Goal: Task Accomplishment & Management: Manage account settings

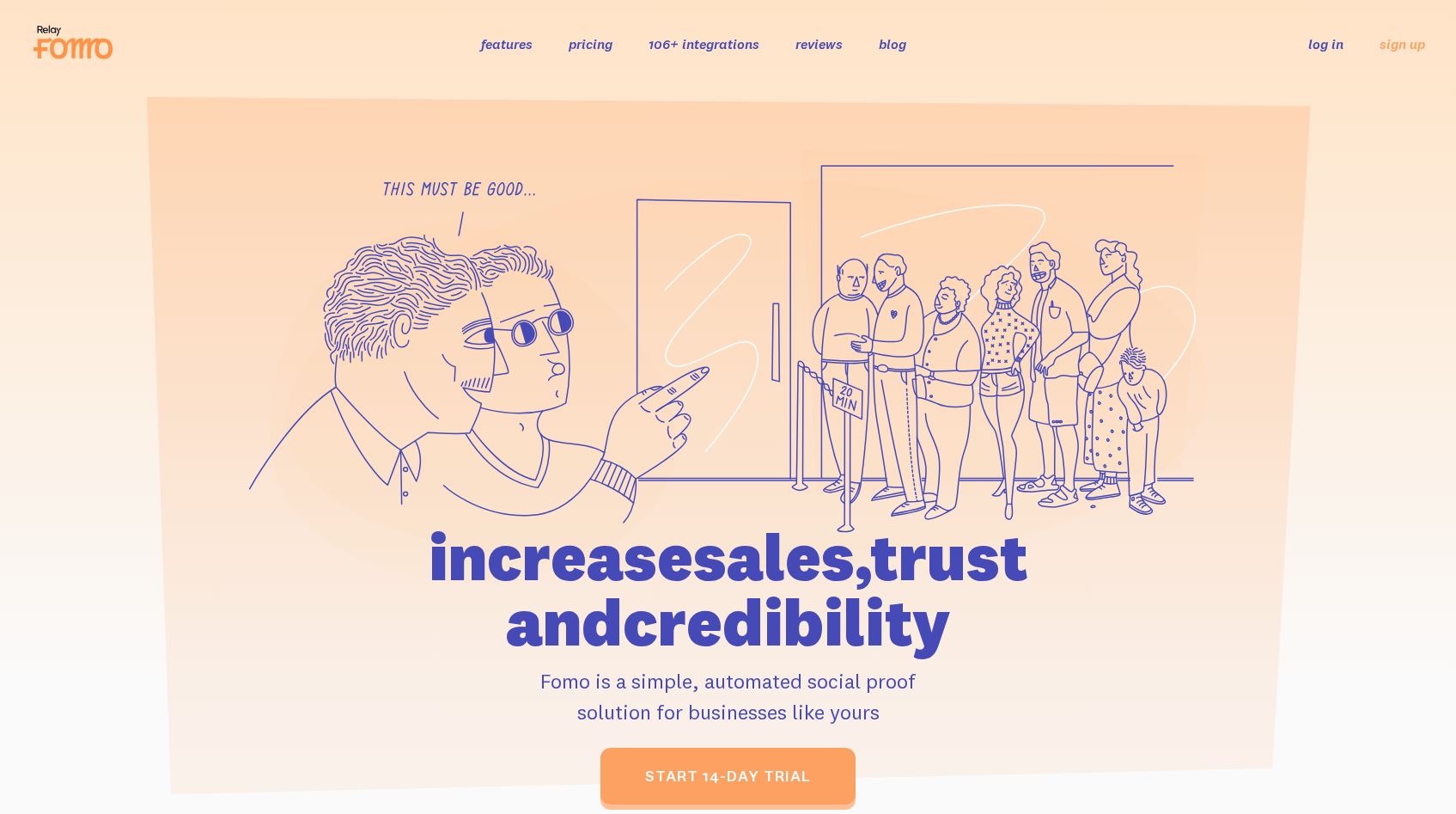
click at [1341, 46] on link "log in" at bounding box center [1326, 44] width 35 height 17
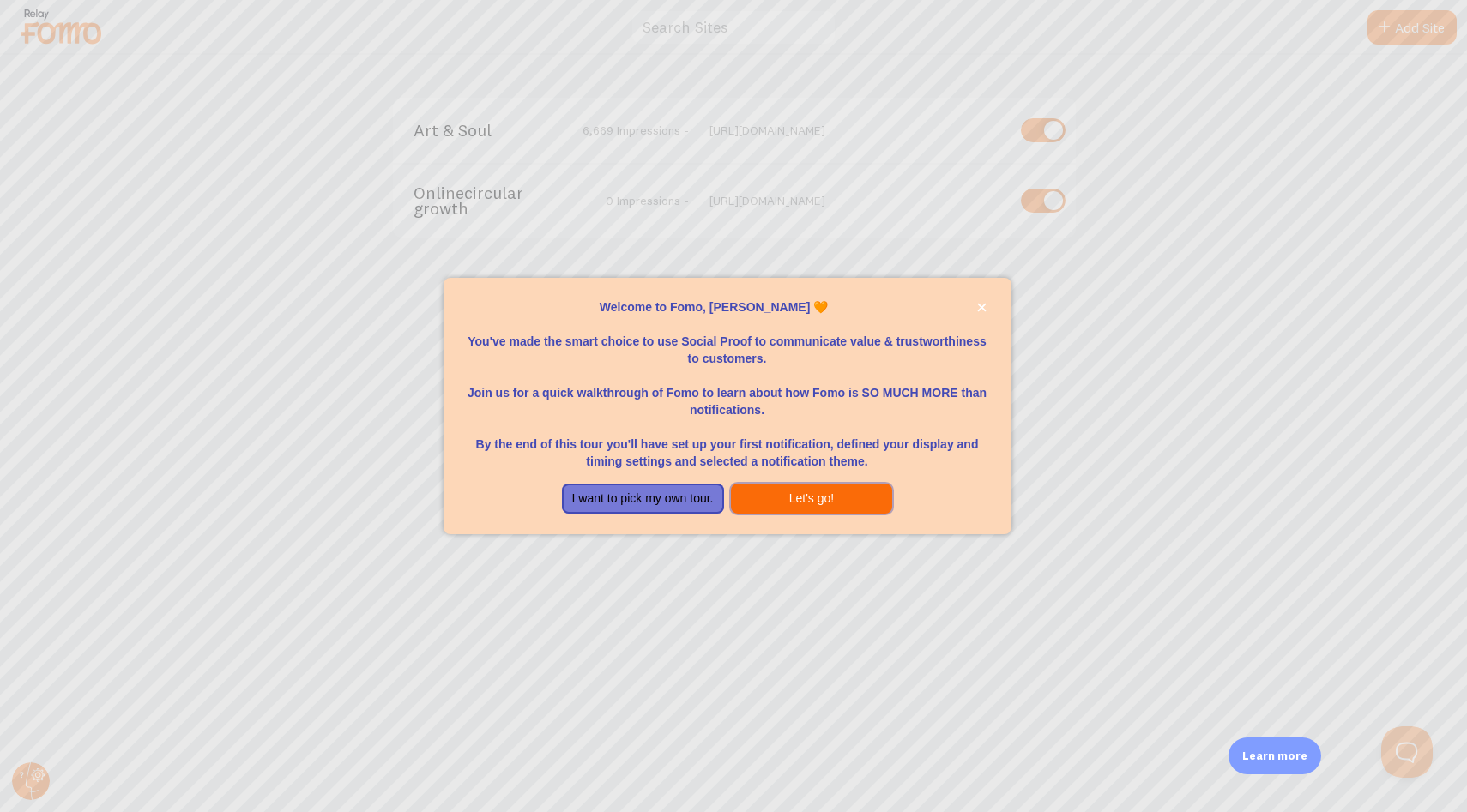
click at [836, 499] on button "Let's go!" at bounding box center [811, 499] width 162 height 31
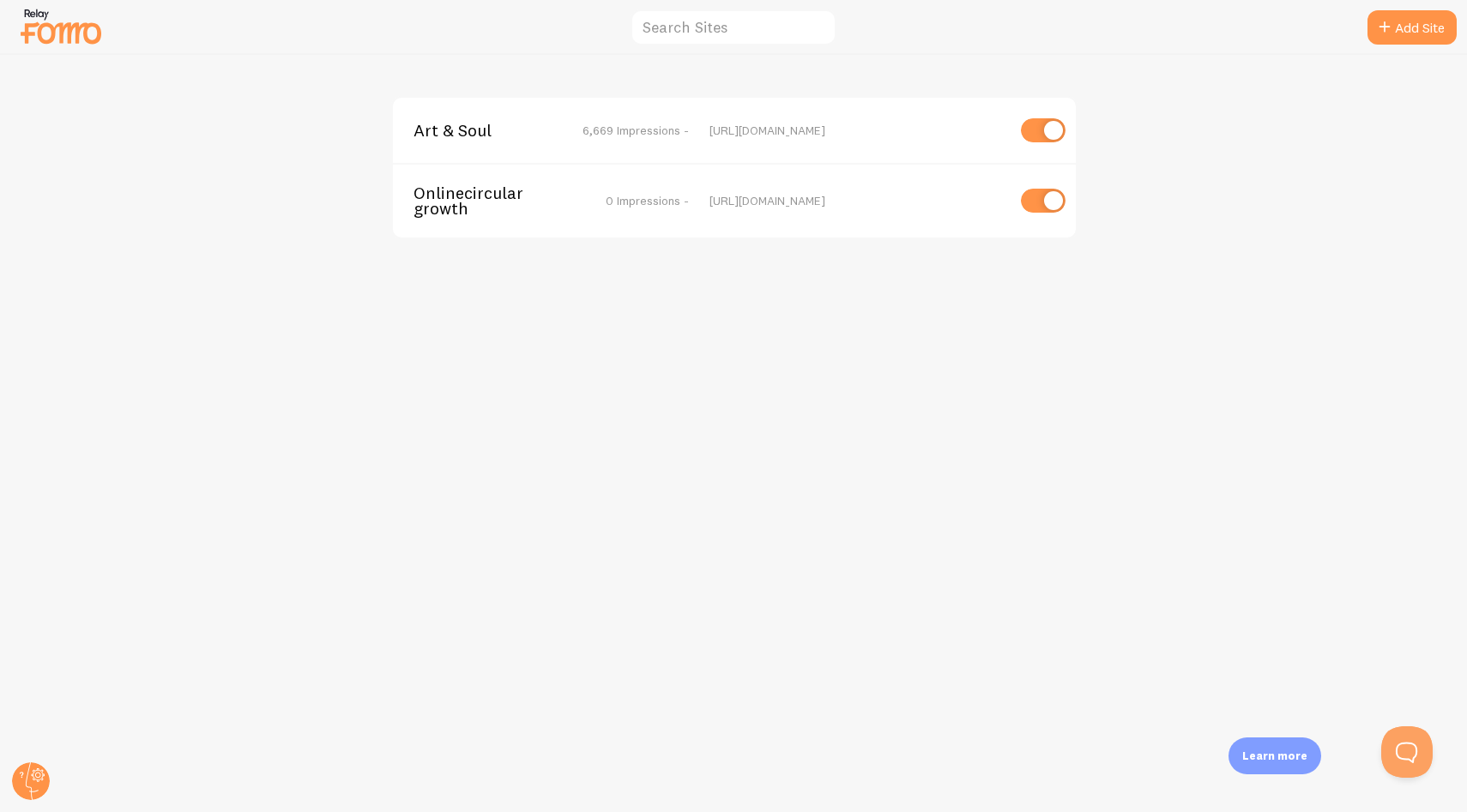
click at [833, 345] on div "Art & Soul 6,669 Impressions - [URL][DOMAIN_NAME] Onlinecirculargrowth 0 Impres…" at bounding box center [734, 432] width 1466 height 757
click at [457, 131] on span "Art & Soul" at bounding box center [482, 130] width 138 height 15
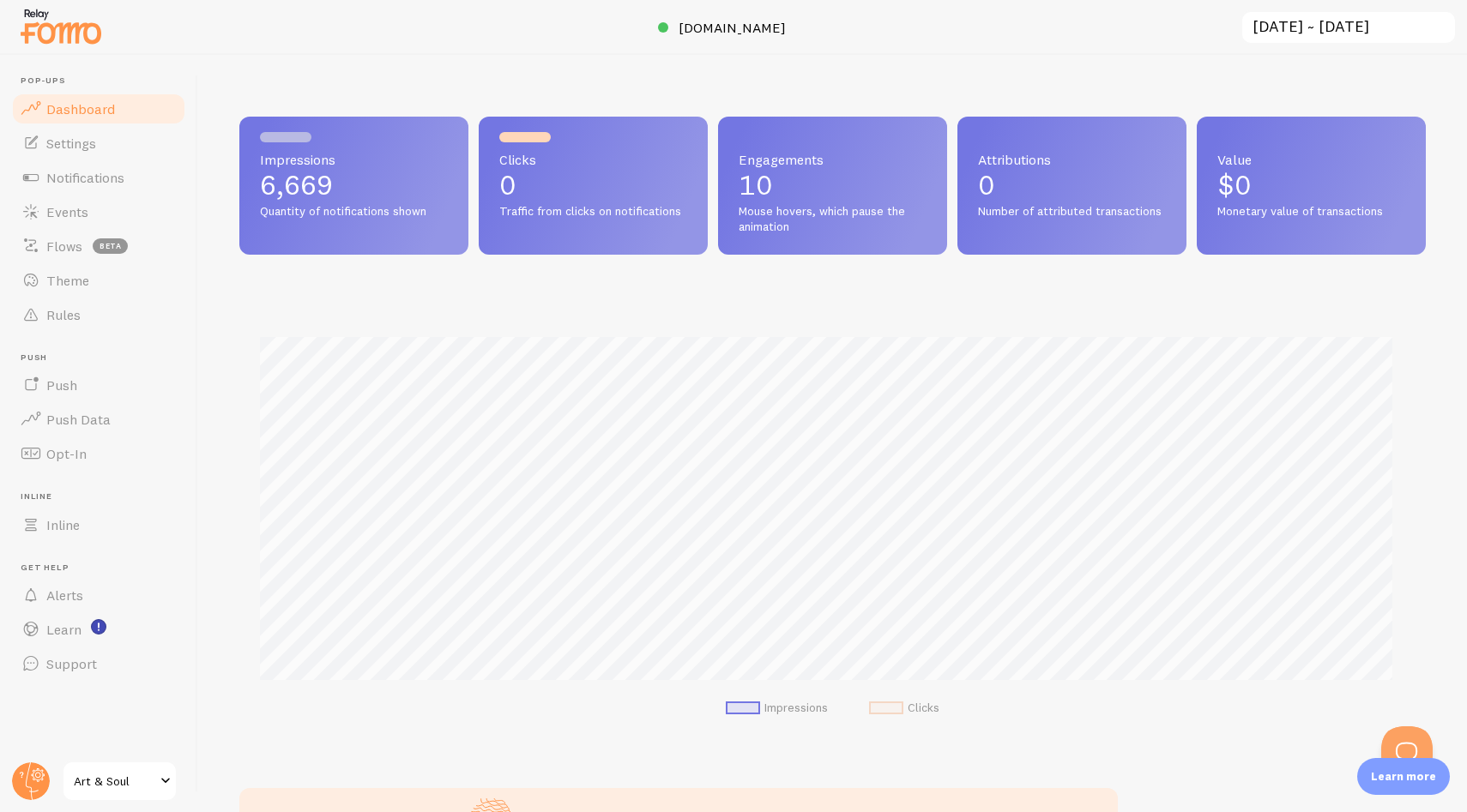
scroll to position [450, 1173]
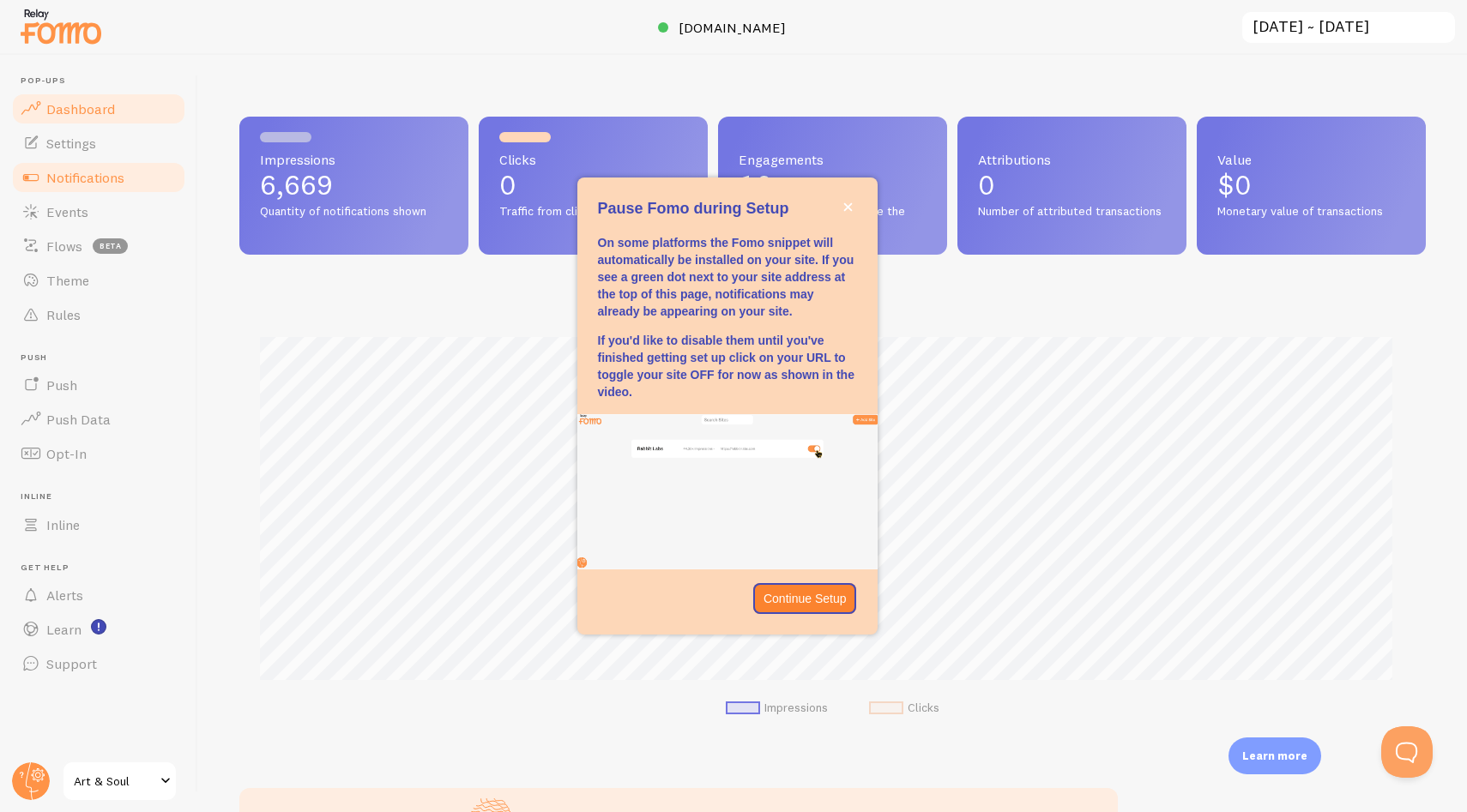
click at [87, 176] on span "Notifications" at bounding box center [85, 178] width 78 height 17
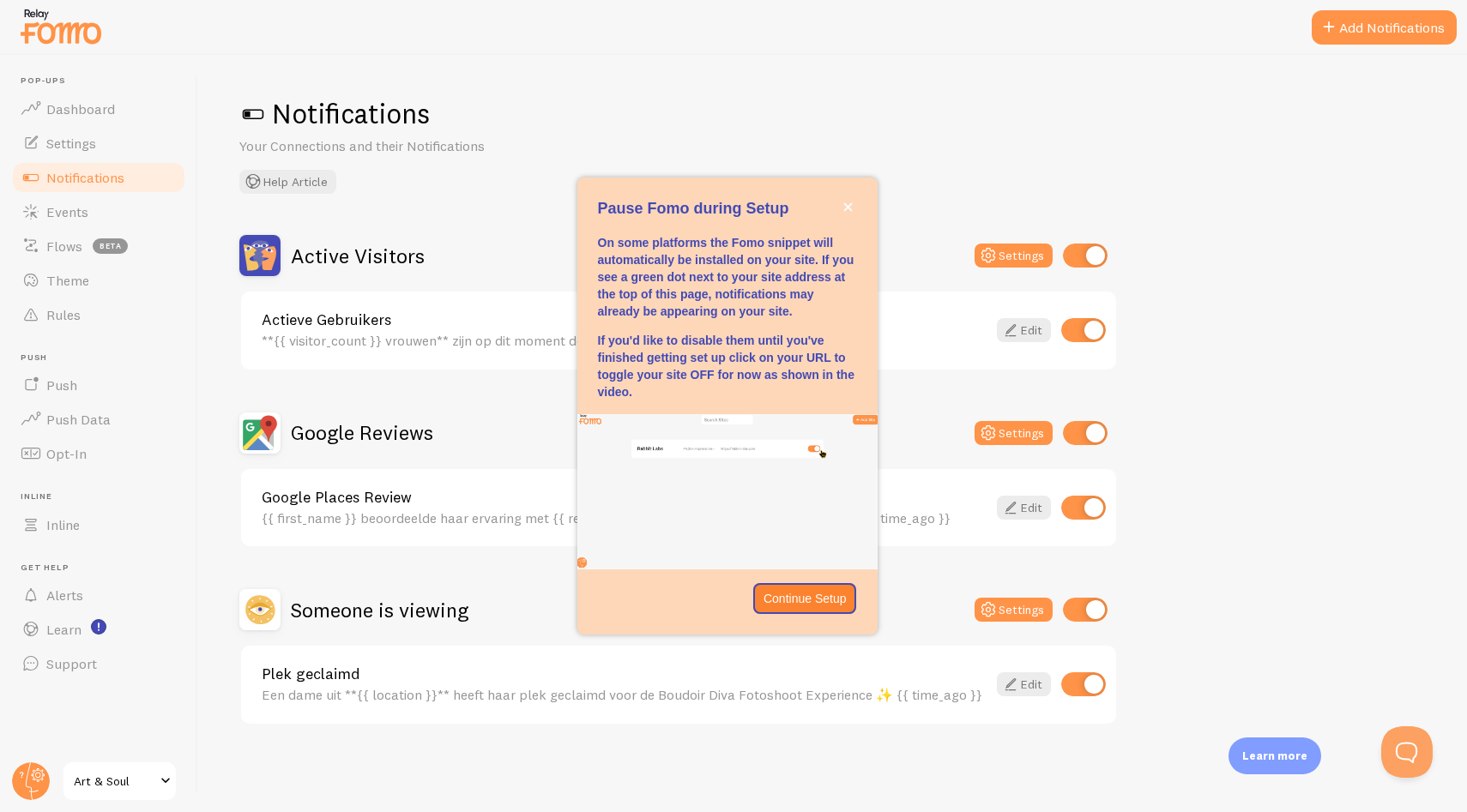
click at [1245, 440] on div "Active Visitors Settings Actieve Gebruikers **{{ visitor_count }} vrouwen** zij…" at bounding box center [833, 480] width 1187 height 491
click at [846, 200] on button "close," at bounding box center [848, 207] width 18 height 18
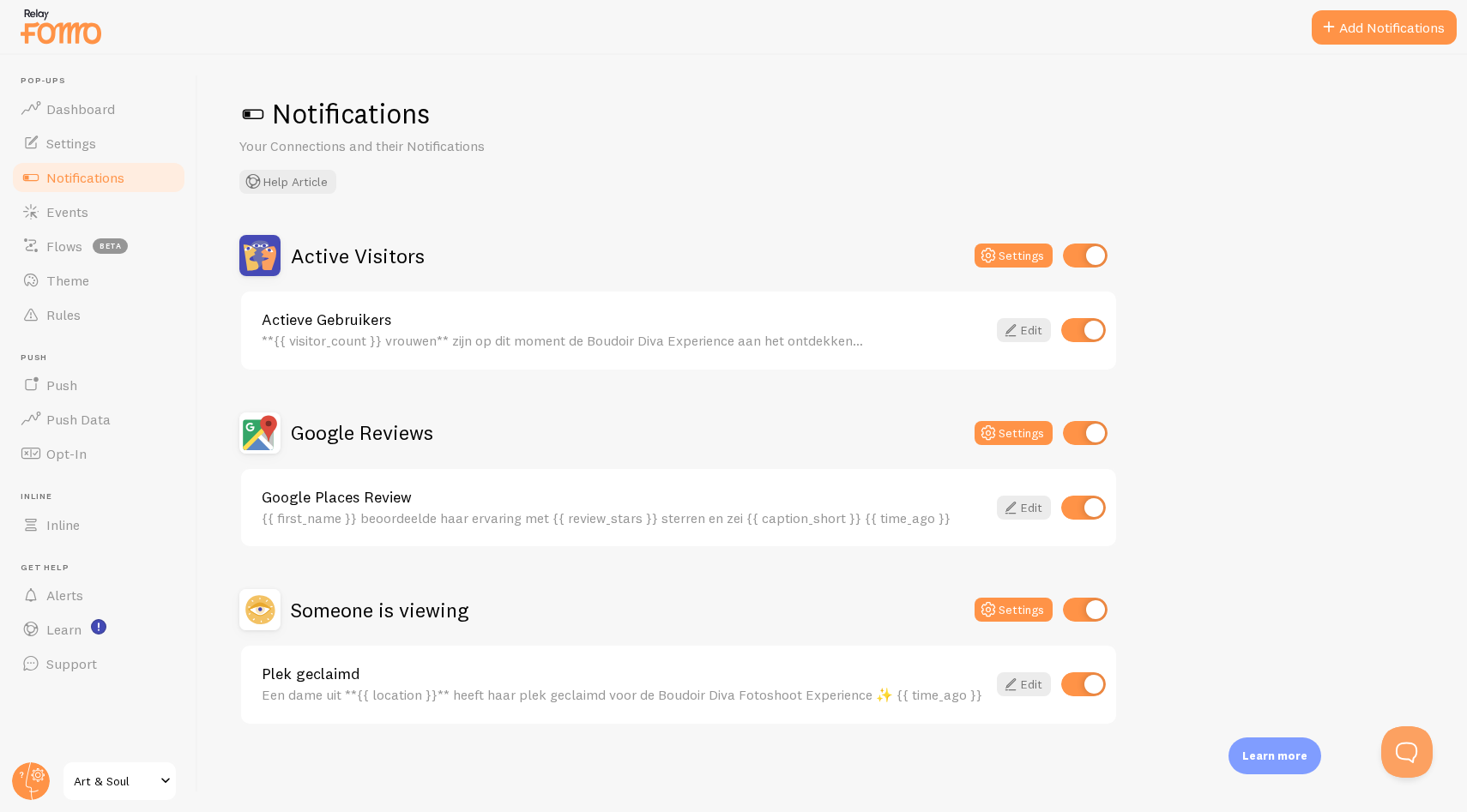
click at [1267, 534] on div "Active Visitors Settings Actieve Gebruikers **{{ visitor_count }} vrouwen** zij…" at bounding box center [833, 480] width 1187 height 491
click at [1217, 590] on div "Active Visitors Settings Actieve Gebruikers **{{ visitor_count }} vrouwen** zij…" at bounding box center [833, 480] width 1187 height 491
click at [762, 777] on div "Notifications Your Connections and their Notifications Help Article Active Visi…" at bounding box center [833, 432] width 1269 height 757
click at [1322, 594] on div "Active Visitors Settings Actieve Gebruikers **{{ visitor_count }} vrouwen** zij…" at bounding box center [833, 480] width 1187 height 491
click at [622, 691] on div "Een dame uit **{{ location }}** heeft haar plek geclaimd voor de Boudoir Diva F…" at bounding box center [623, 694] width 724 height 15
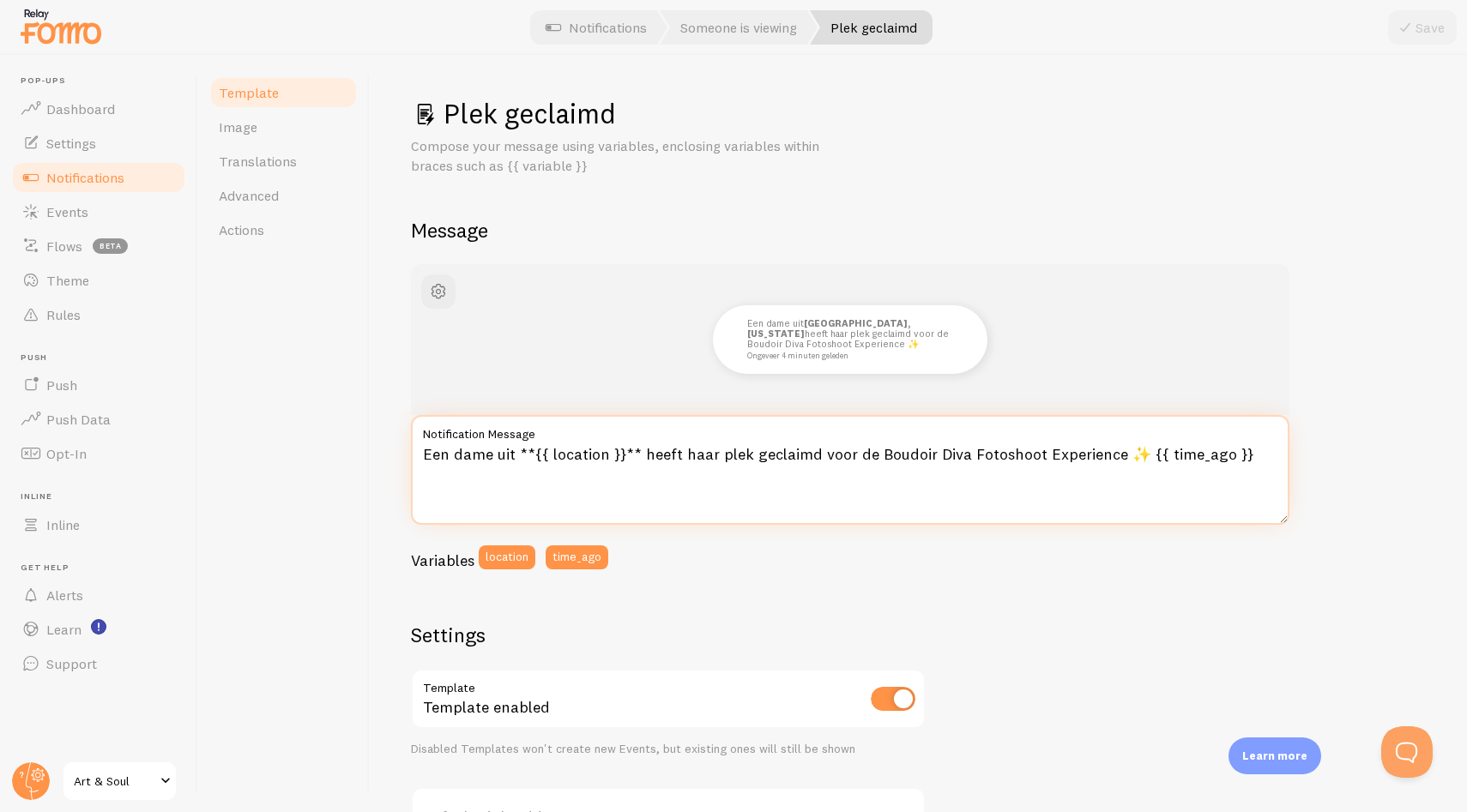
drag, startPoint x: 637, startPoint y: 447, endPoint x: 517, endPoint y: 447, distance: 120.0
click at [517, 447] on textarea "Een dame uit **{{ location }}** heeft haar plek geclaimd voor de Boudoir Diva F…" at bounding box center [850, 470] width 878 height 110
drag, startPoint x: 1111, startPoint y: 456, endPoint x: 985, endPoint y: 447, distance: 126.3
click at [985, 447] on textarea "Een dame heeft haar plek geclaimd voor de Boudoir Diva Fotoshoot Experience ✨ {…" at bounding box center [850, 470] width 878 height 110
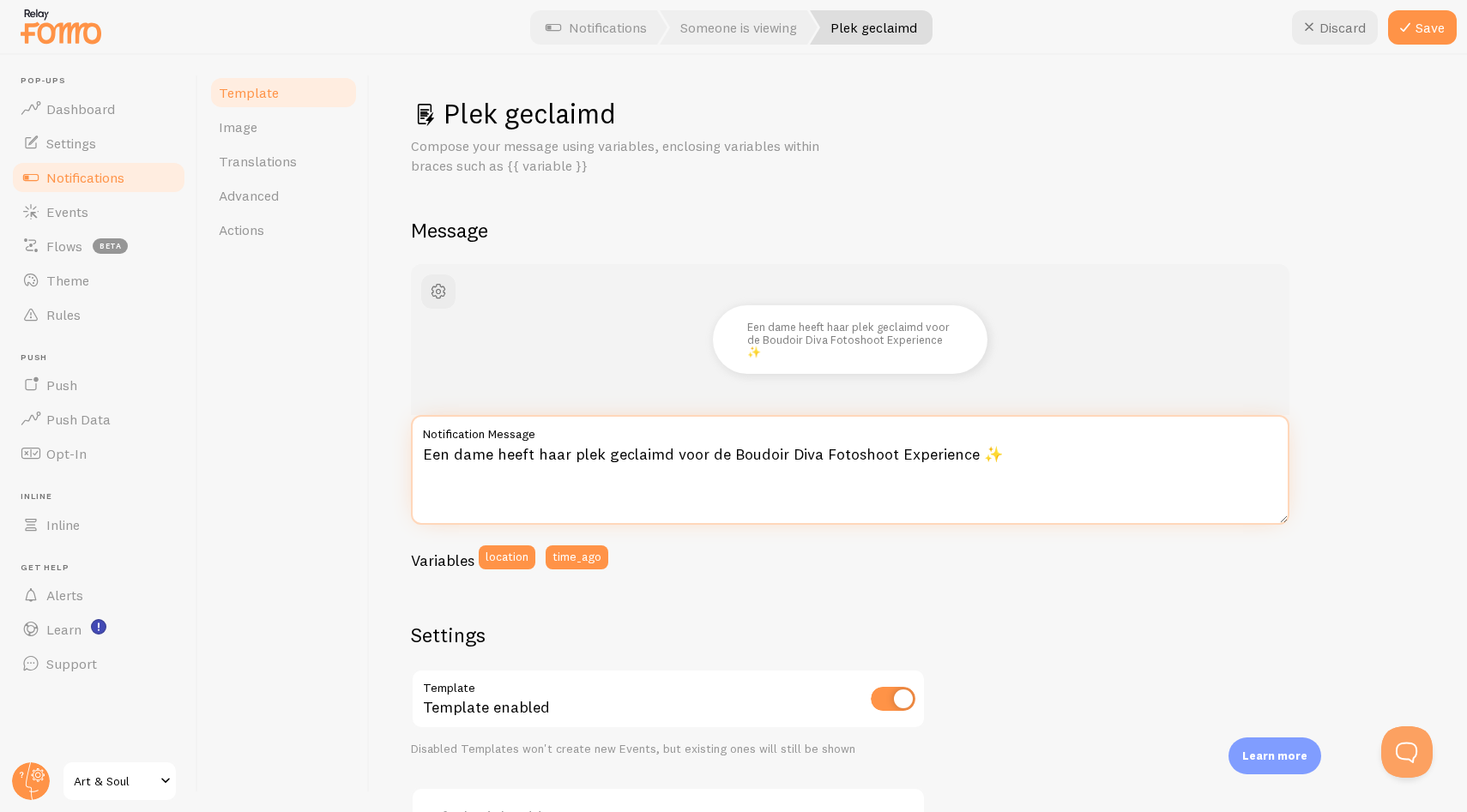
click at [553, 455] on textarea "Een dame heeft haar plek geclaimd voor de Boudoir Diva Fotoshoot Experience ✨" at bounding box center [850, 470] width 878 height 110
click at [516, 453] on textarea "Een dame heeft haar plek geclaimd voor de Boudoir Diva Fotoshoot Experience ✨" at bounding box center [850, 470] width 878 height 110
drag, startPoint x: 534, startPoint y: 450, endPoint x: 359, endPoint y: 450, distance: 175.0
click at [359, 450] on div "Template Image Translations Advanced Actions Plek geclaimd Compose your message…" at bounding box center [833, 432] width 1269 height 757
type textarea "[PERSON_NAME] heeft zojuist haar plek geclaimd voor de Boudoir Diva Fotoshoot E…"
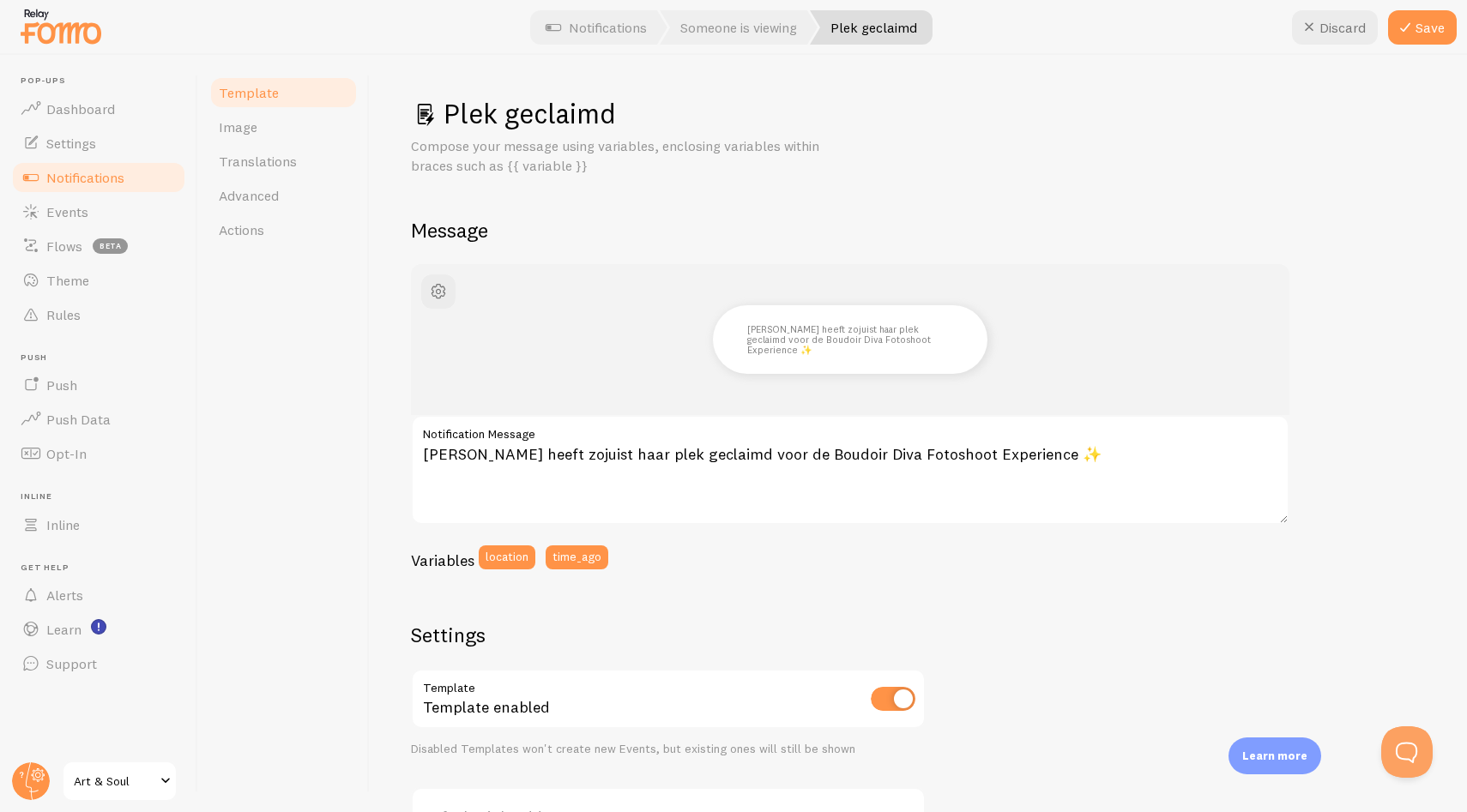
click at [1330, 450] on div "Iemand heeft zojuist haar plek geclaimd voor de Boudoir Diva Fotoshoot Experien…" at bounding box center [918, 715] width 1014 height 904
click at [1441, 32] on button "Save" at bounding box center [1422, 28] width 69 height 34
click at [1344, 470] on div "Iemand heeft zojuist haar plek geclaimd voor de Boudoir Diva Fotoshoot Experien…" at bounding box center [918, 715] width 1014 height 904
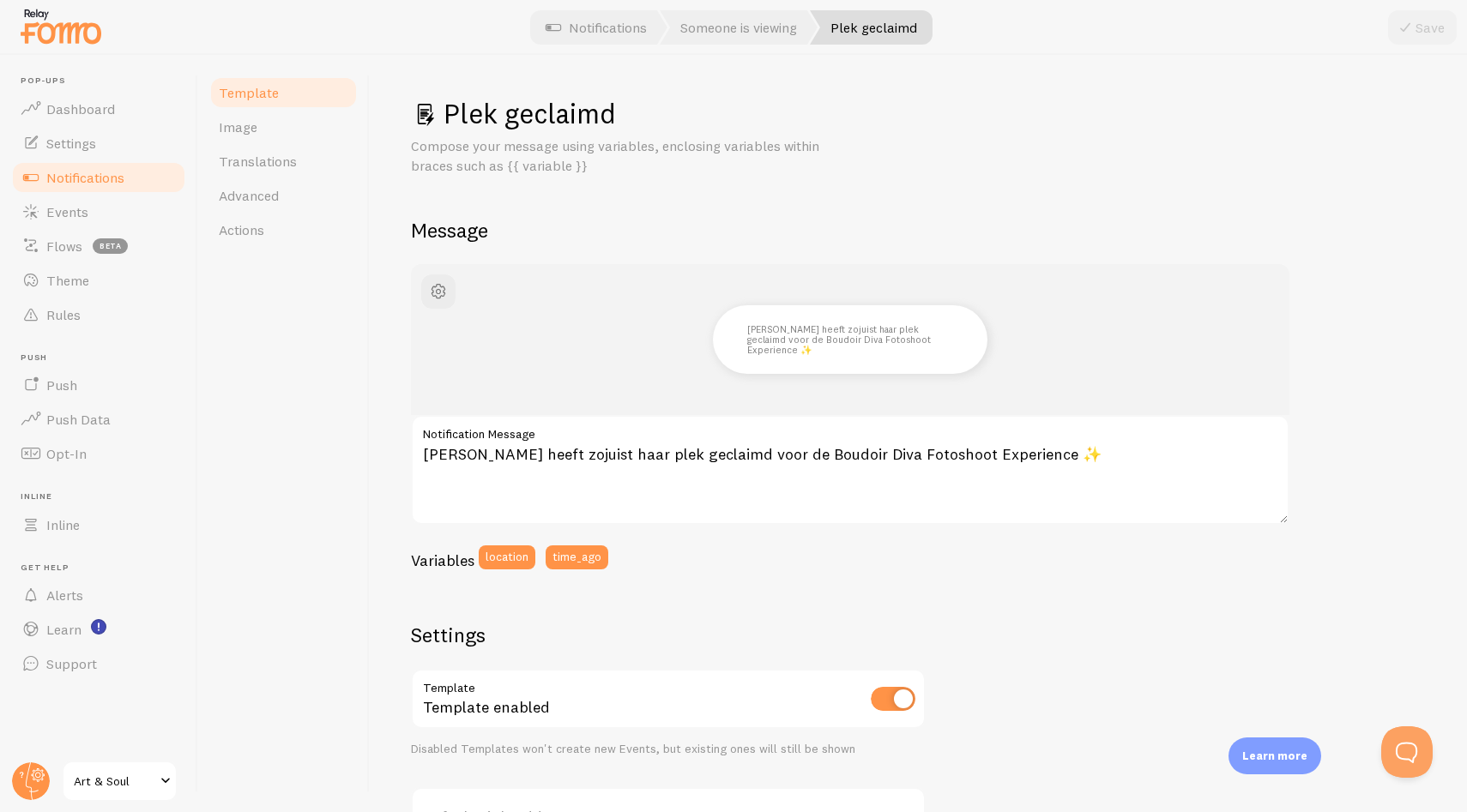
click at [1337, 435] on div "Iemand heeft zojuist haar plek geclaimd voor de Boudoir Diva Fotoshoot Experien…" at bounding box center [918, 715] width 1014 height 904
click at [1369, 333] on div "Iemand heeft zojuist haar plek geclaimd voor de Boudoir Diva Fotoshoot Experien…" at bounding box center [918, 715] width 1014 height 904
click at [1389, 211] on div "Plek geclaimd Compose your message using variables, enclosing variables within …" at bounding box center [918, 630] width 1014 height 1070
click at [811, 220] on h2 "Message" at bounding box center [918, 230] width 1014 height 27
click at [1318, 276] on div "Iemand heeft zojuist haar plek geclaimd voor de Boudoir Diva Fotoshoot Experien…" at bounding box center [918, 715] width 1014 height 904
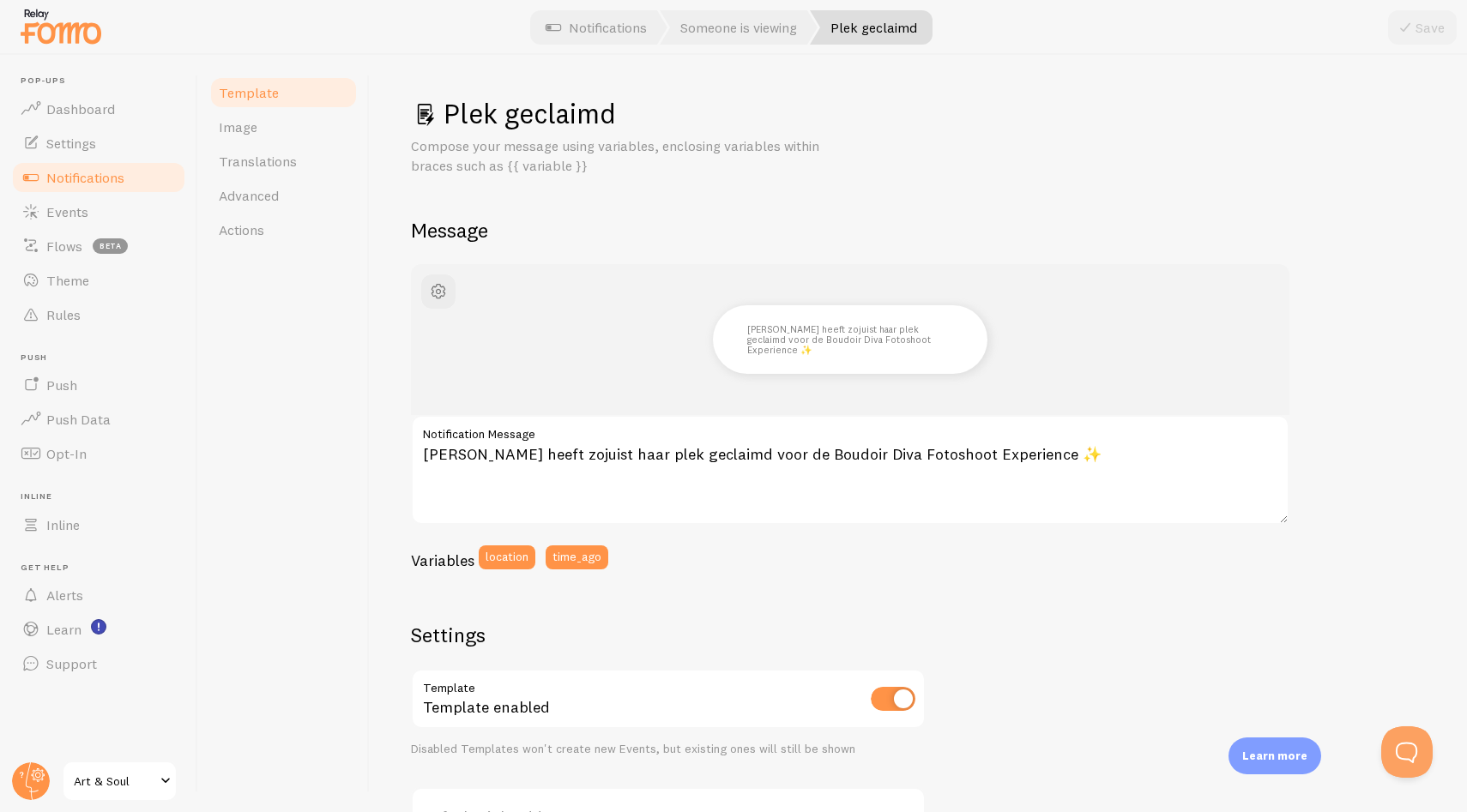
click at [1359, 395] on div "Iemand heeft zojuist haar plek geclaimd voor de Boudoir Diva Fotoshoot Experien…" at bounding box center [918, 715] width 1014 height 904
click at [1314, 484] on div "Iemand heeft zojuist haar plek geclaimd voor de Boudoir Diva Fotoshoot Experien…" at bounding box center [918, 715] width 1014 height 904
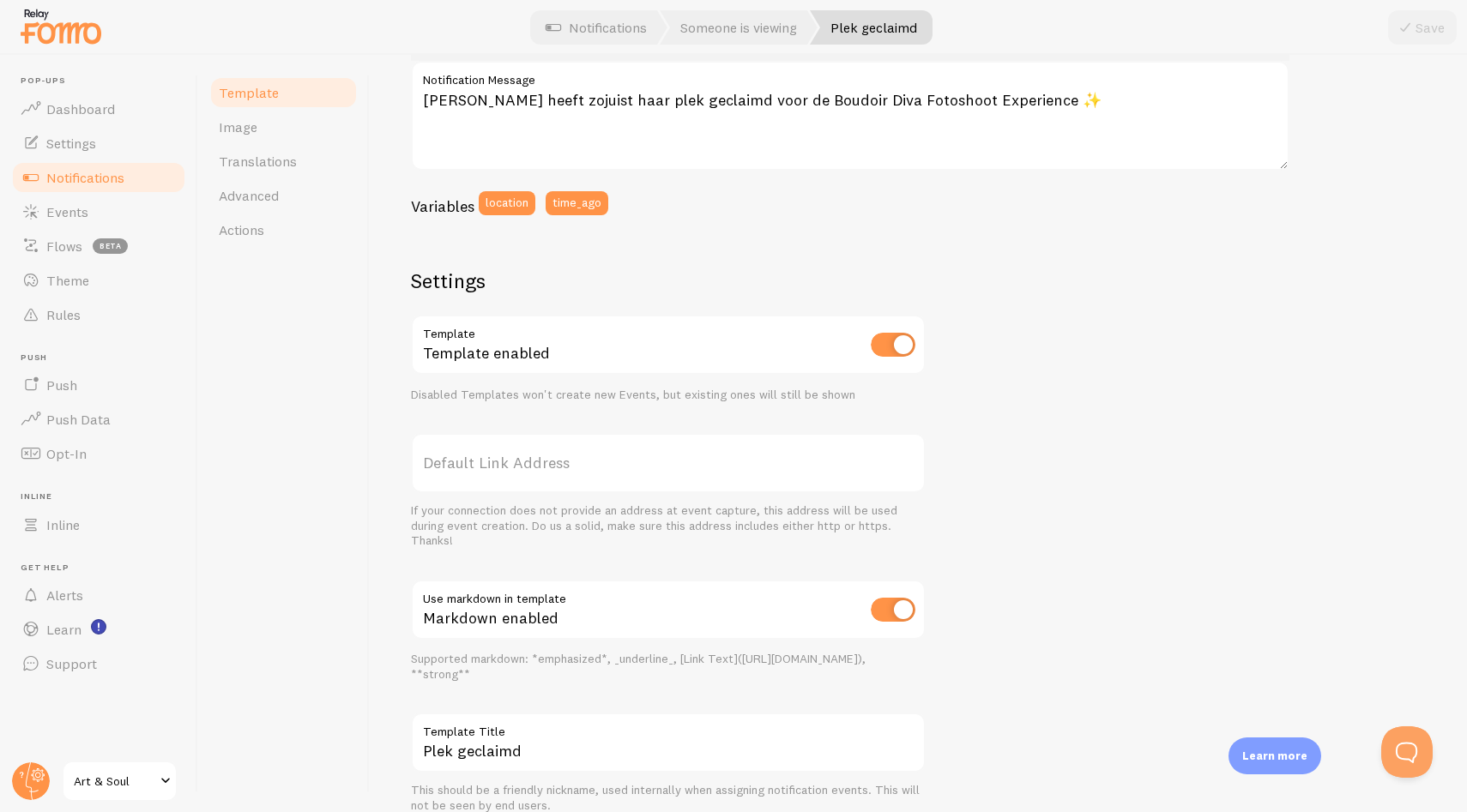
scroll to position [427, 0]
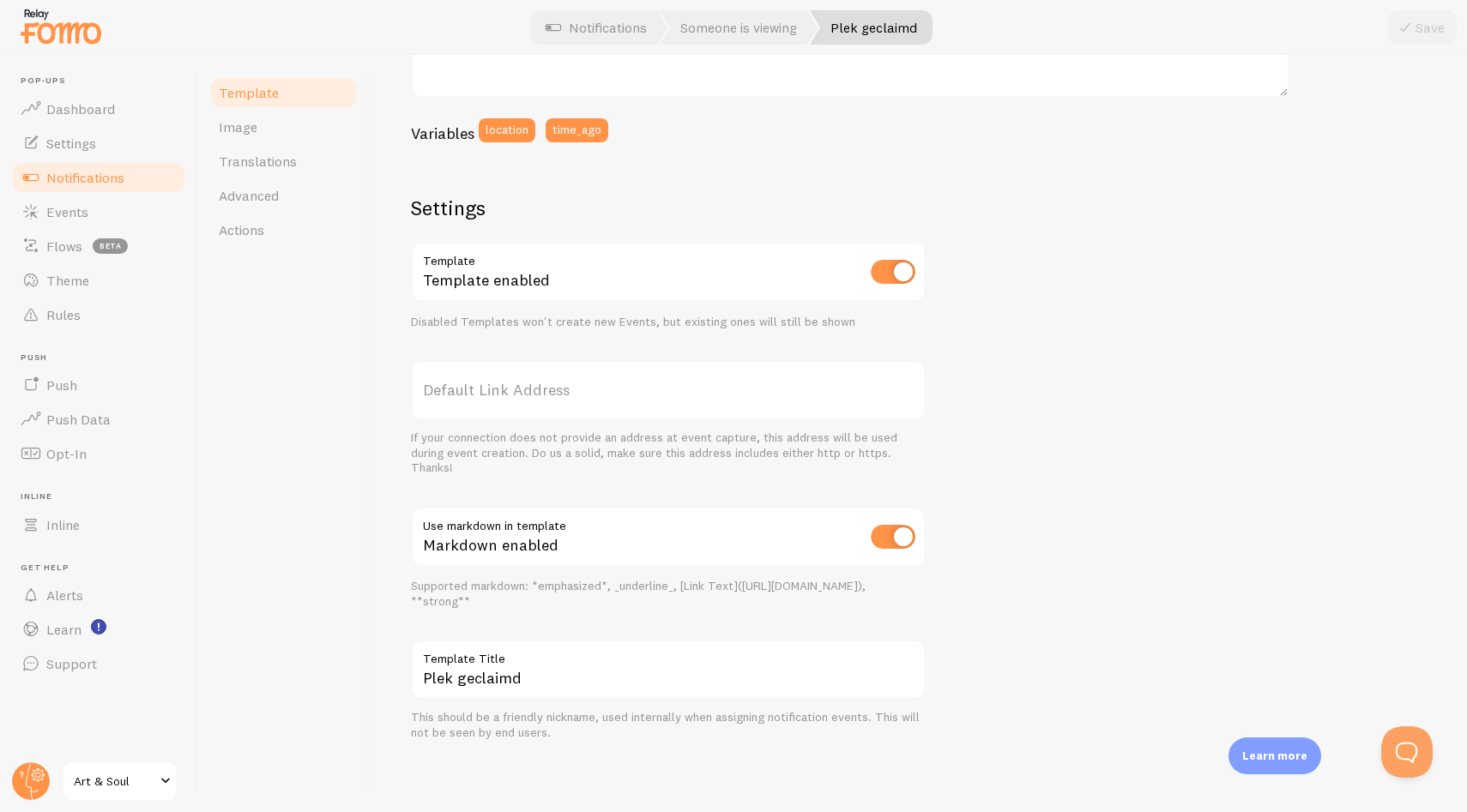
click at [1111, 476] on div "Iemand heeft zojuist haar plek geclaimd voor de Boudoir Diva Fotoshoot Experien…" at bounding box center [918, 289] width 1014 height 904
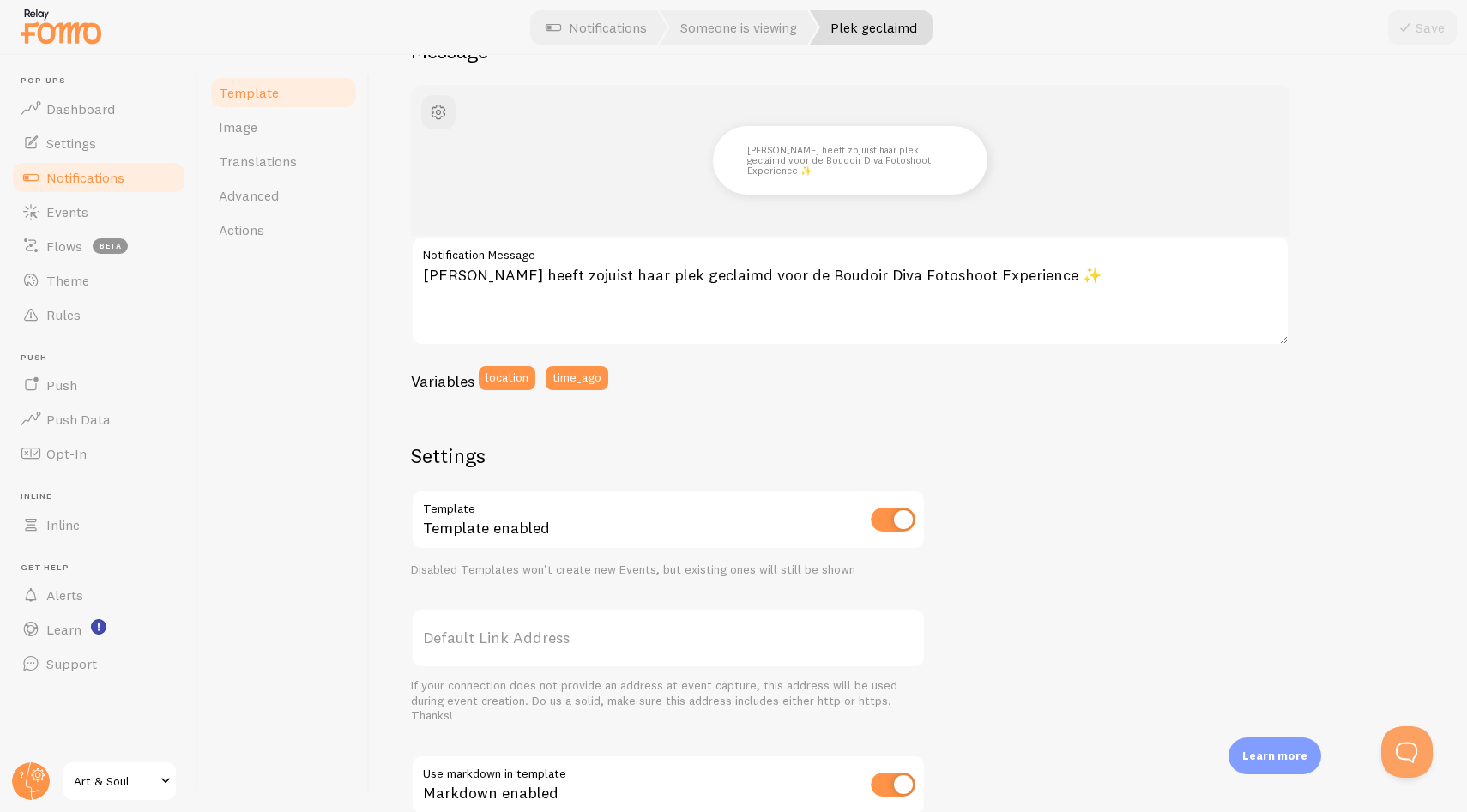
scroll to position [0, 0]
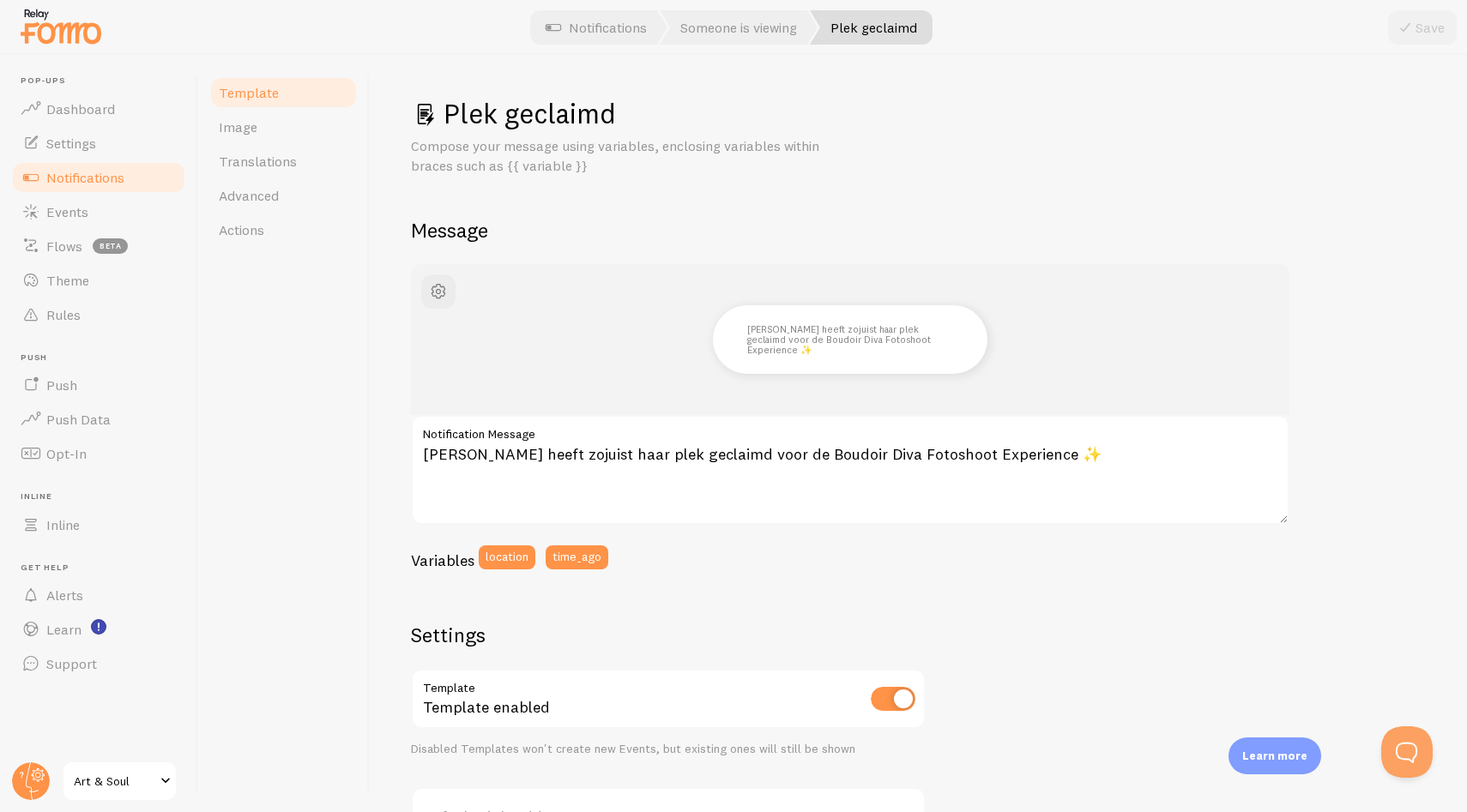
click at [1090, 136] on div "Plek geclaimd Compose your message using variables, enclosing variables within …" at bounding box center [918, 135] width 1014 height 79
click at [1054, 179] on div "Plek geclaimd Compose your message using variables, enclosing variables within …" at bounding box center [918, 630] width 1014 height 1070
click at [912, 186] on div "Plek geclaimd Compose your message using variables, enclosing variables within …" at bounding box center [918, 630] width 1014 height 1070
